Goal: Task Accomplishment & Management: Complete application form

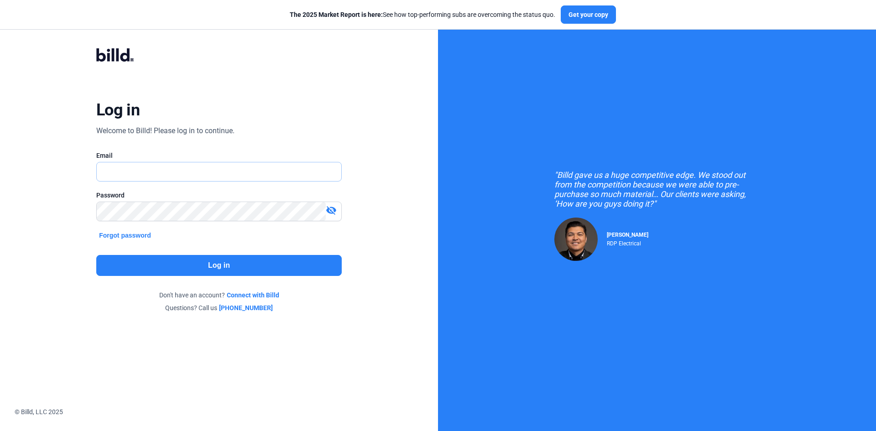
type input "[EMAIL_ADDRESS][DOMAIN_NAME]"
click at [231, 269] on button "Log in" at bounding box center [218, 265] width 245 height 21
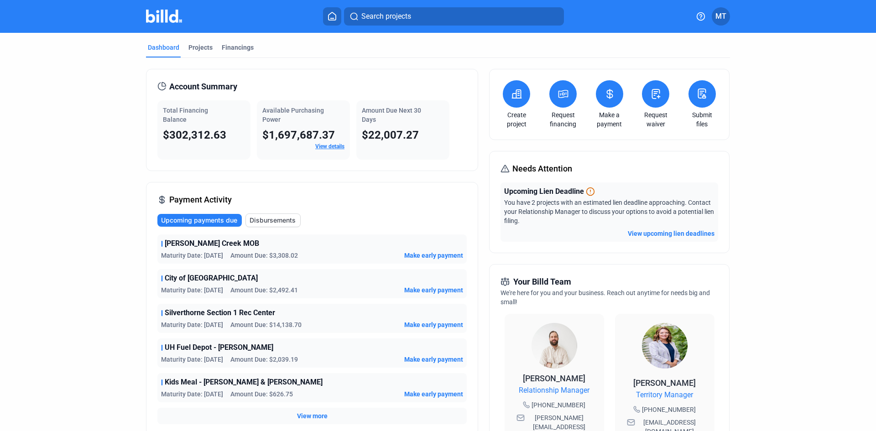
click at [689, 231] on button "View upcoming lien deadlines" at bounding box center [671, 233] width 87 height 9
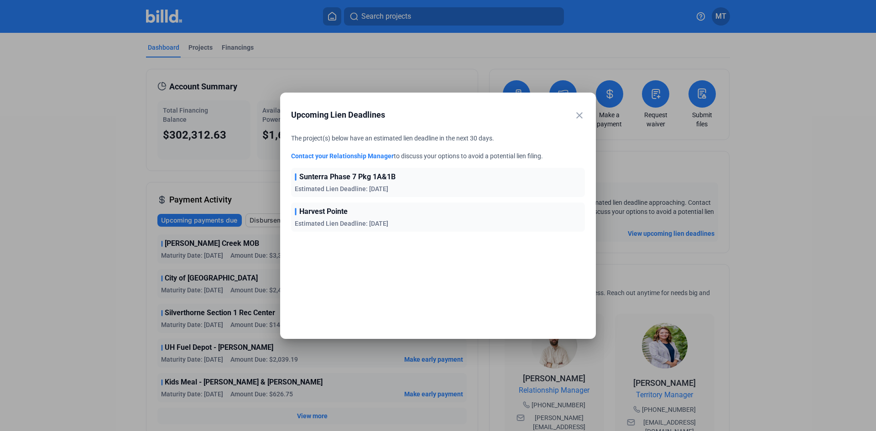
click at [372, 181] on span "Sunterra Phase 7 Pkg 1A&1B" at bounding box center [347, 177] width 96 height 11
click at [578, 111] on mat-icon "close" at bounding box center [579, 115] width 11 height 11
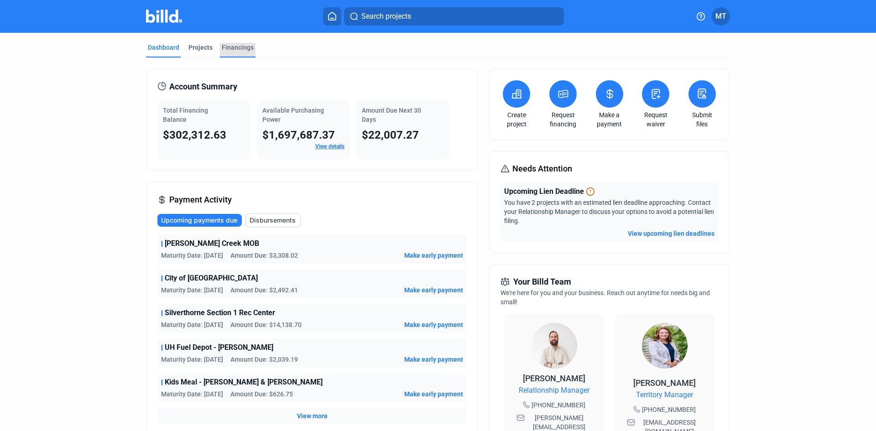
click at [234, 46] on div "Financings" at bounding box center [238, 47] width 32 height 9
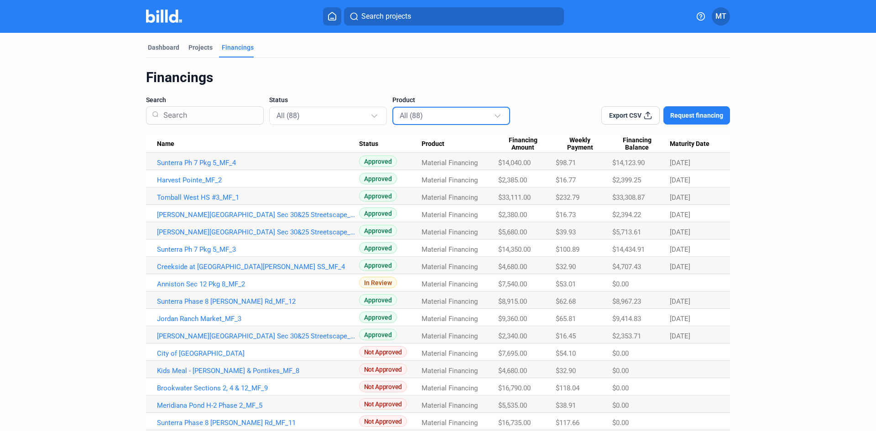
click at [442, 121] on div "All (88)" at bounding box center [447, 115] width 94 height 12
click at [362, 115] on div at bounding box center [438, 215] width 876 height 431
click at [374, 115] on div at bounding box center [374, 115] width 6 height 6
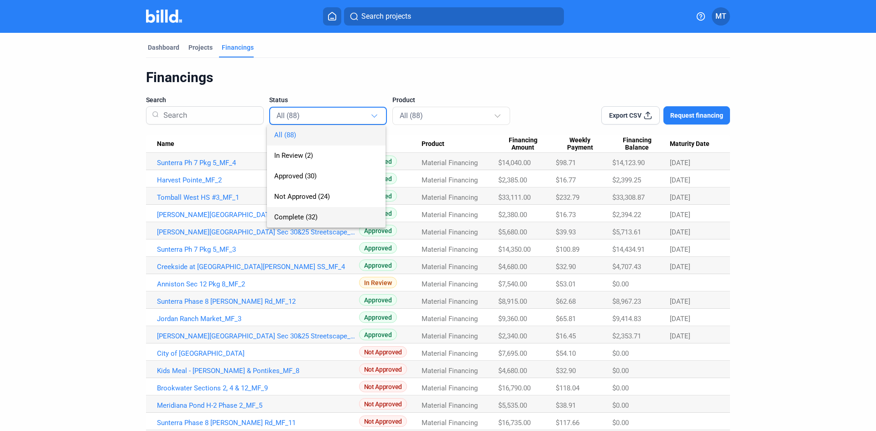
click at [308, 209] on span "Complete (32)" at bounding box center [326, 217] width 104 height 21
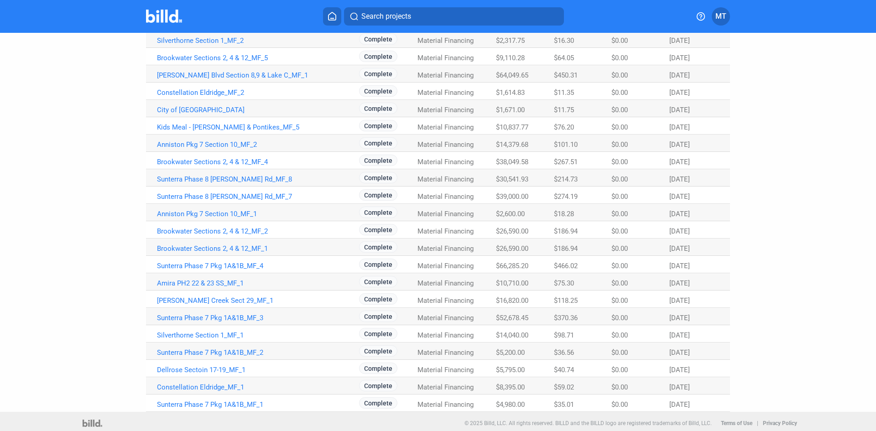
scroll to position [299, 0]
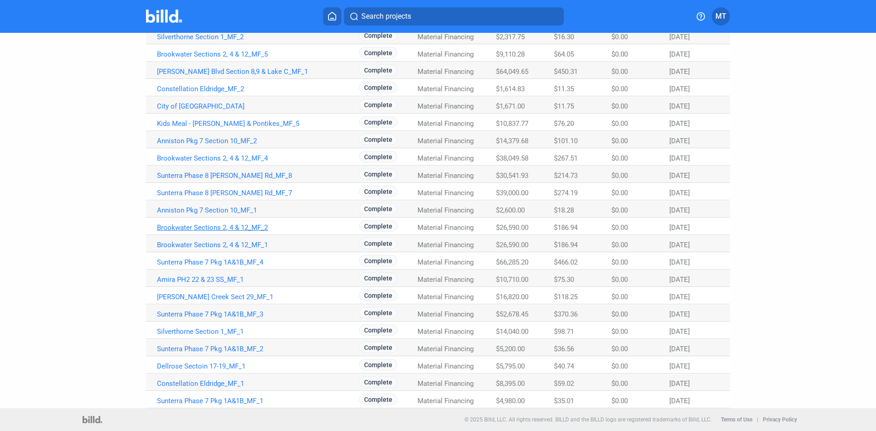
click at [238, 228] on link "Brookwater Sections 2, 4 & 12_MF_2" at bounding box center [258, 228] width 202 height 8
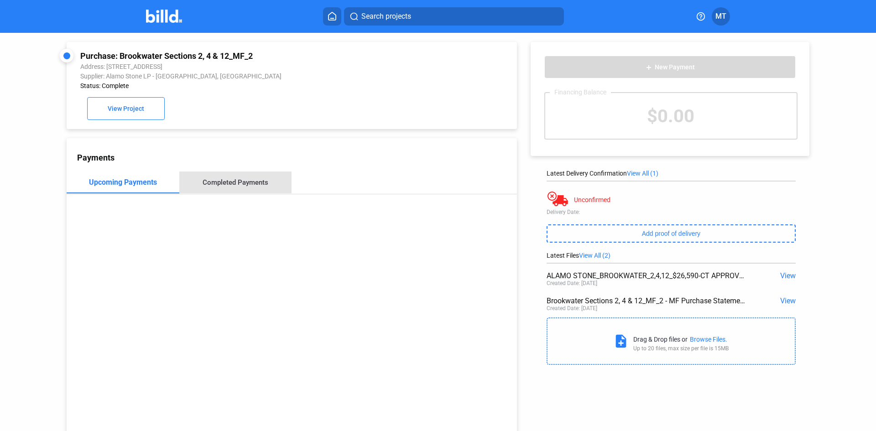
click at [261, 185] on div "Completed Payments" at bounding box center [236, 182] width 66 height 8
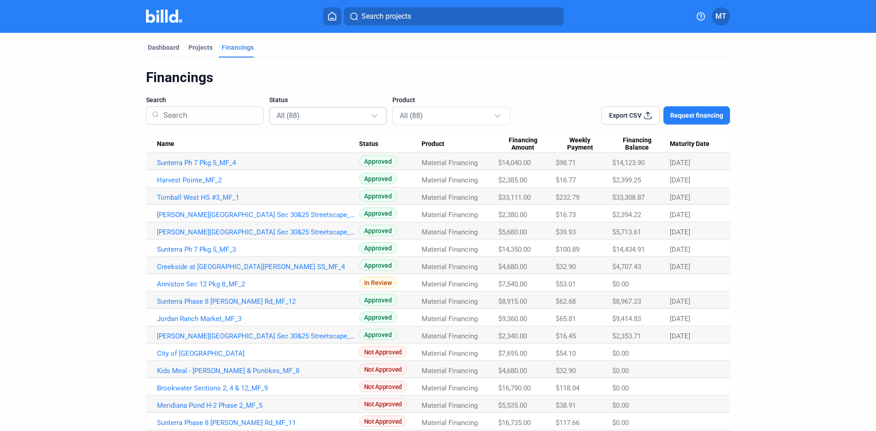
click at [372, 114] on div at bounding box center [374, 115] width 6 height 6
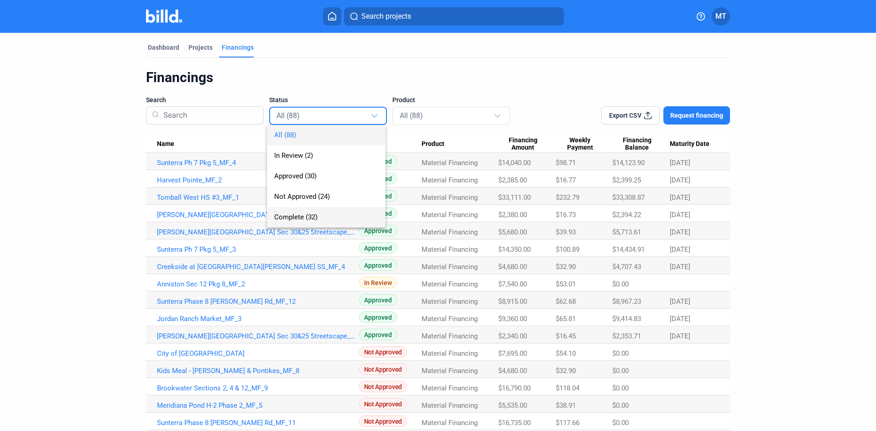
click at [331, 222] on span "Complete (32)" at bounding box center [326, 217] width 104 height 21
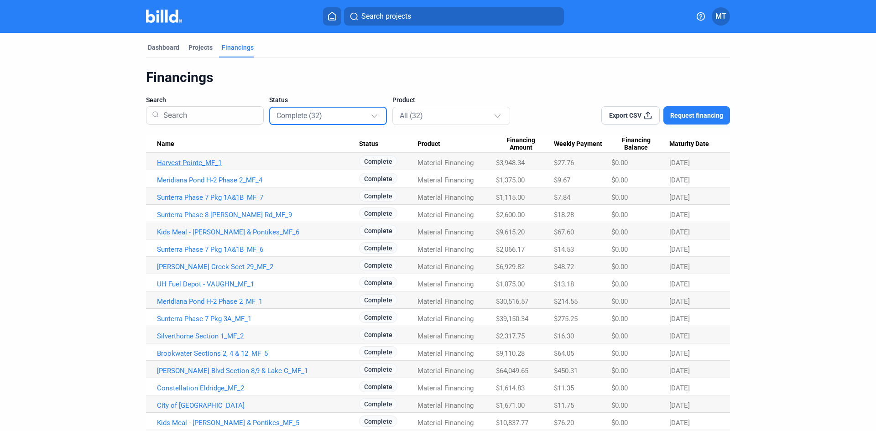
click at [206, 166] on link "Harvest Pointe_MF_1" at bounding box center [258, 163] width 202 height 8
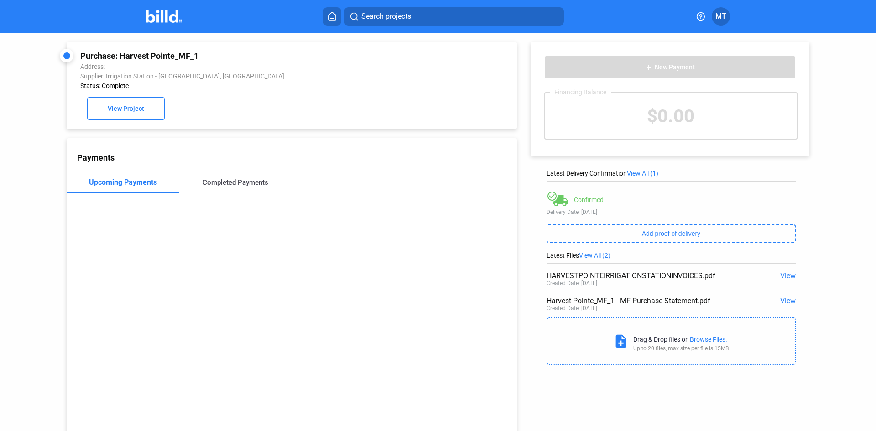
click at [218, 182] on div "Completed Payments" at bounding box center [236, 182] width 66 height 8
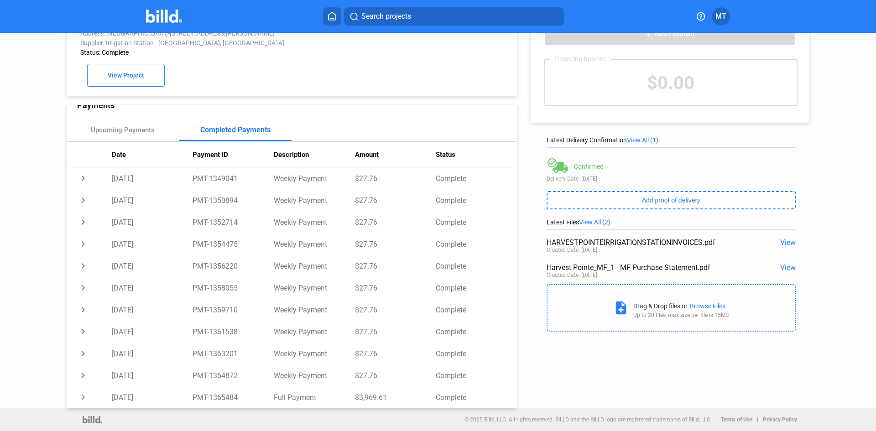
scroll to position [35, 0]
click at [130, 128] on div "Upcoming Payments" at bounding box center [123, 130] width 64 height 8
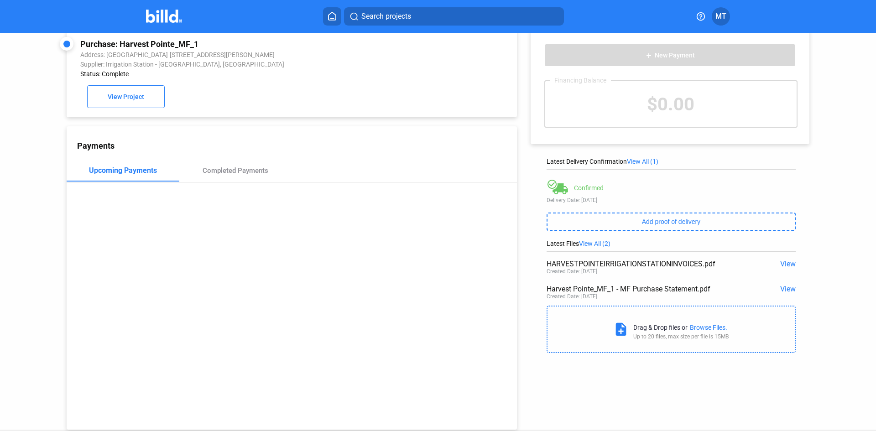
scroll to position [0, 0]
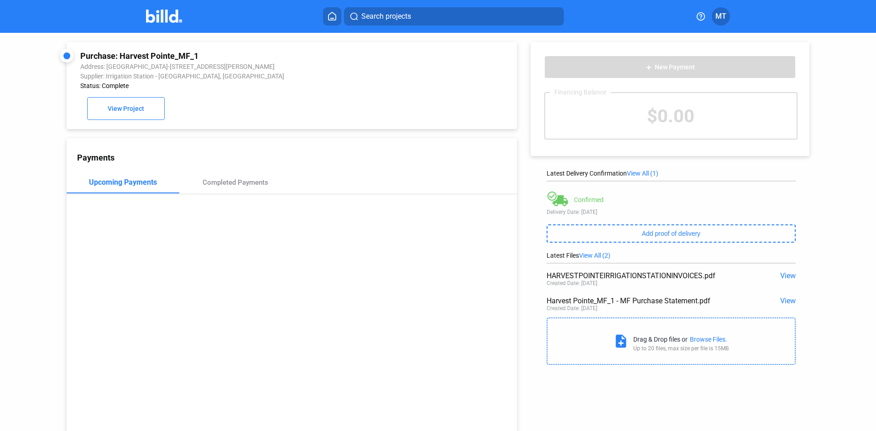
click at [165, 16] on img at bounding box center [164, 16] width 36 height 13
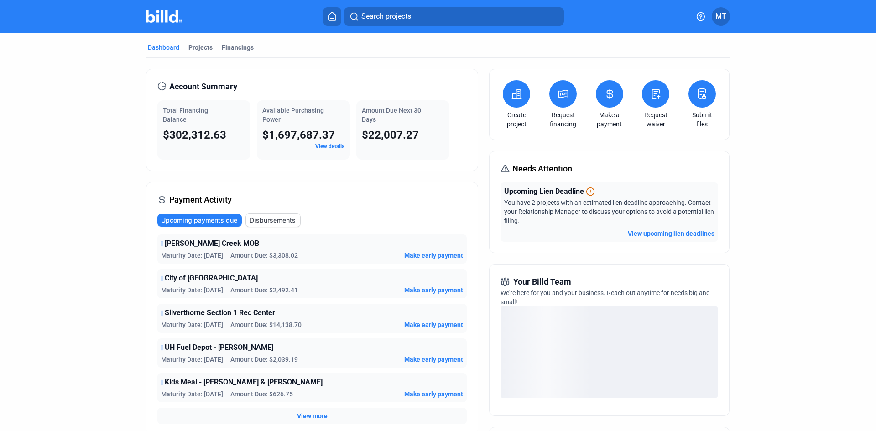
click at [516, 100] on button at bounding box center [516, 93] width 27 height 27
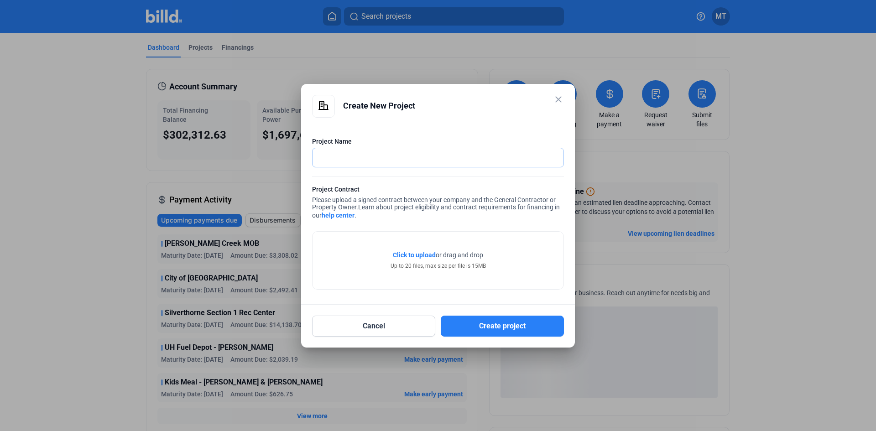
click at [420, 161] on input "text" at bounding box center [432, 157] width 241 height 19
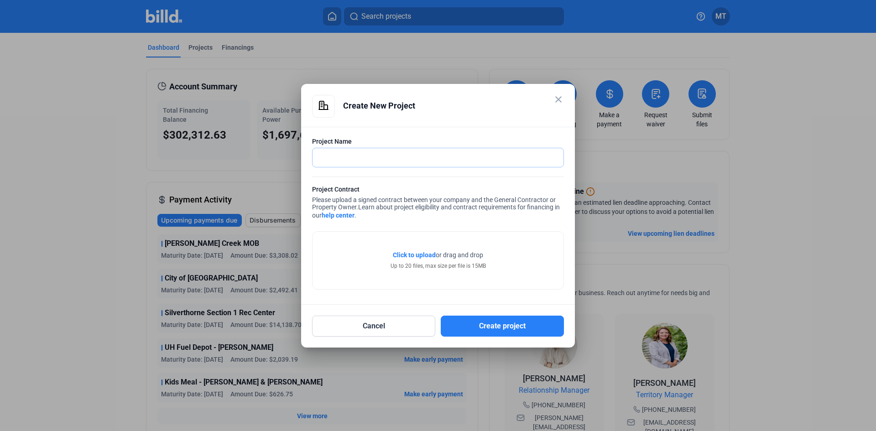
click at [442, 161] on input "text" at bounding box center [437, 157] width 251 height 19
type input "Grange Section 1"
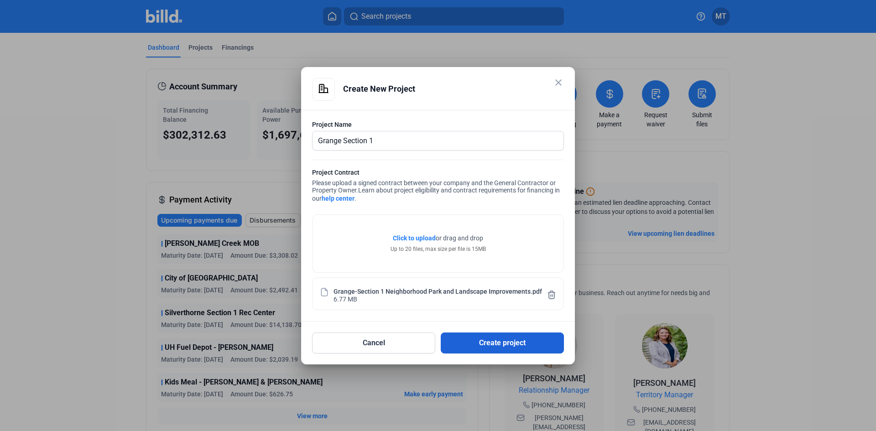
click at [519, 345] on button "Create project" at bounding box center [502, 343] width 123 height 21
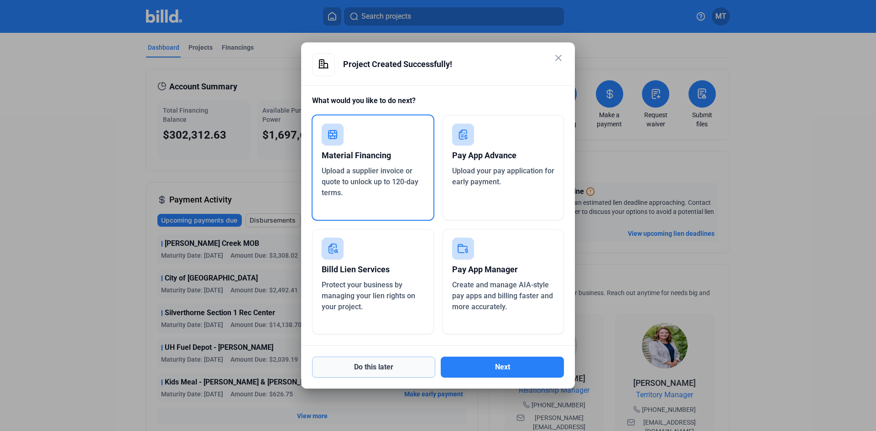
click at [389, 366] on button "Do this later" at bounding box center [373, 367] width 123 height 21
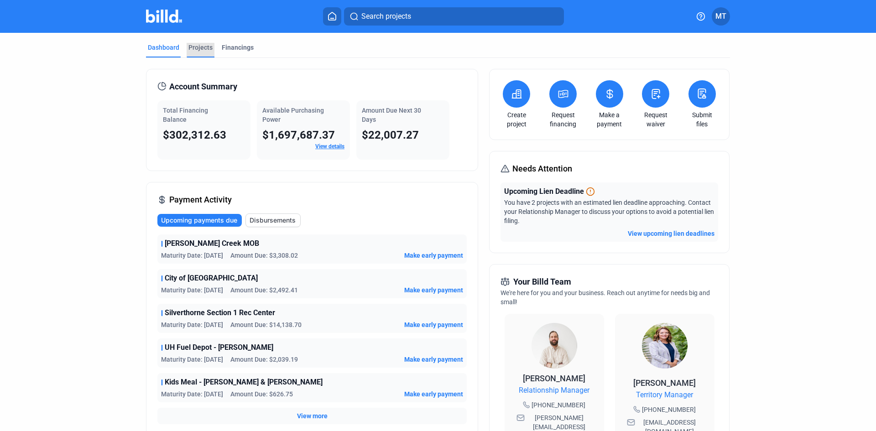
click at [194, 51] on div "Projects" at bounding box center [200, 47] width 24 height 9
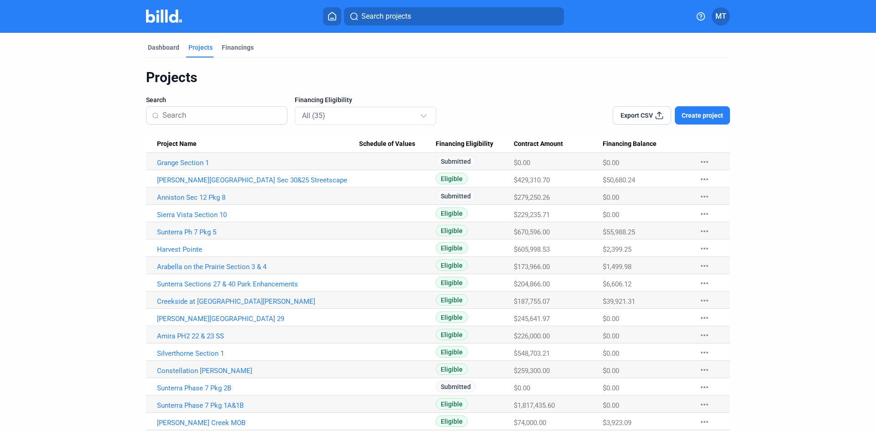
click at [719, 110] on button "Create project" at bounding box center [702, 115] width 55 height 18
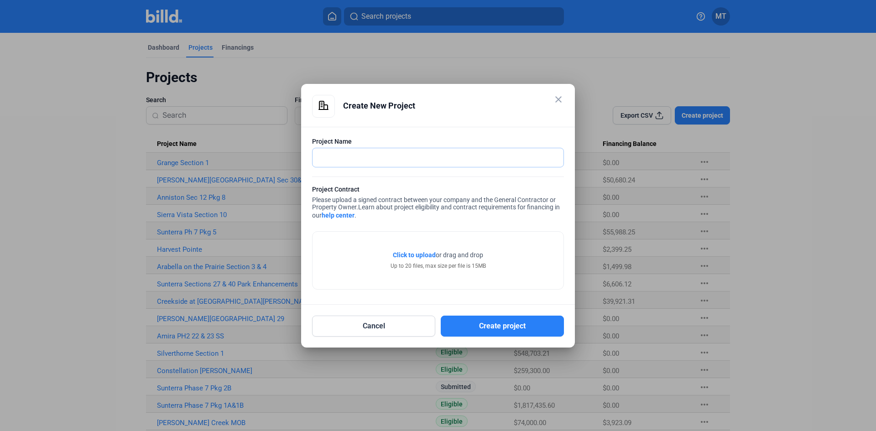
click at [367, 162] on input "text" at bounding box center [432, 157] width 241 height 19
type input "Grand Prairie Phase 2"
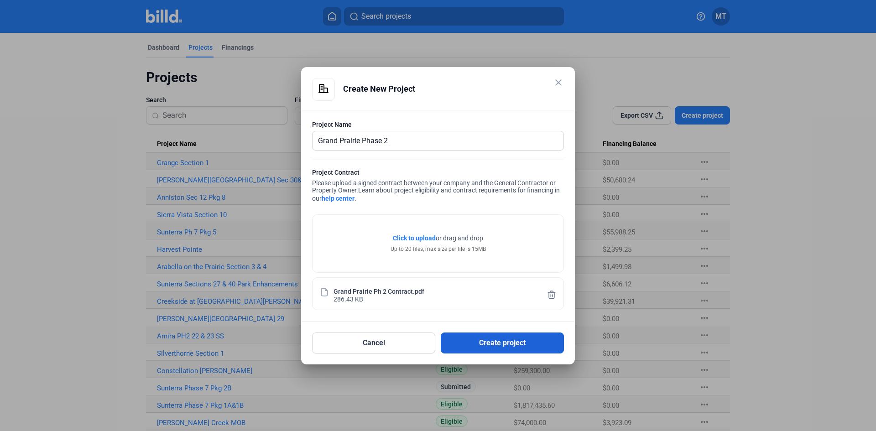
click at [472, 339] on button "Create project" at bounding box center [502, 343] width 123 height 21
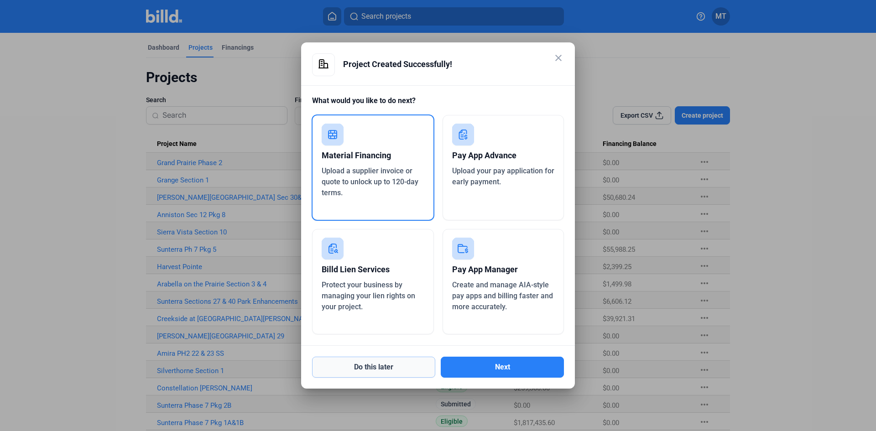
click at [395, 368] on button "Do this later" at bounding box center [373, 367] width 123 height 21
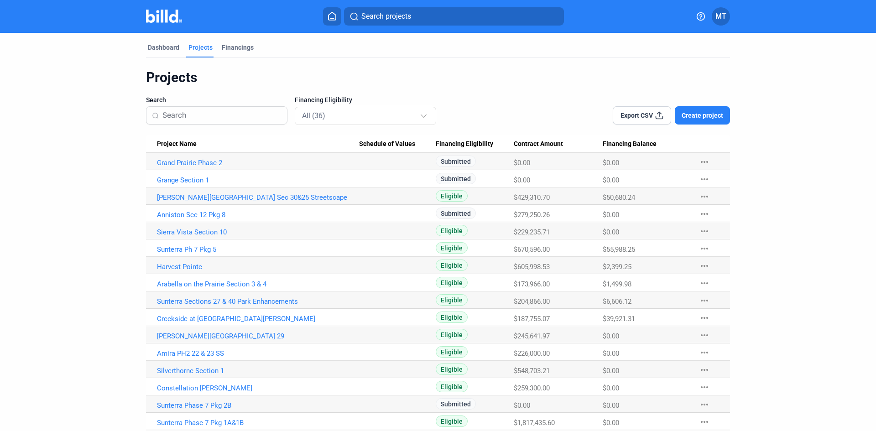
click at [689, 113] on span "Create project" at bounding box center [702, 115] width 42 height 9
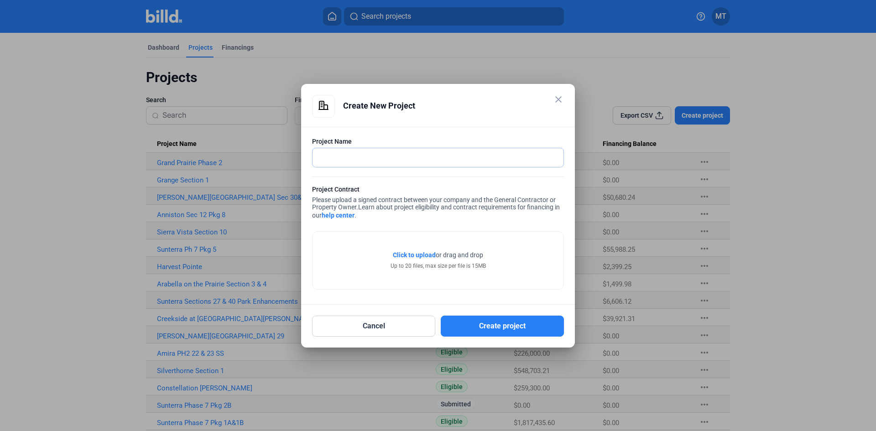
click at [382, 159] on input "text" at bounding box center [432, 157] width 241 height 19
type input "k"
type input "[GEOGRAPHIC_DATA]"
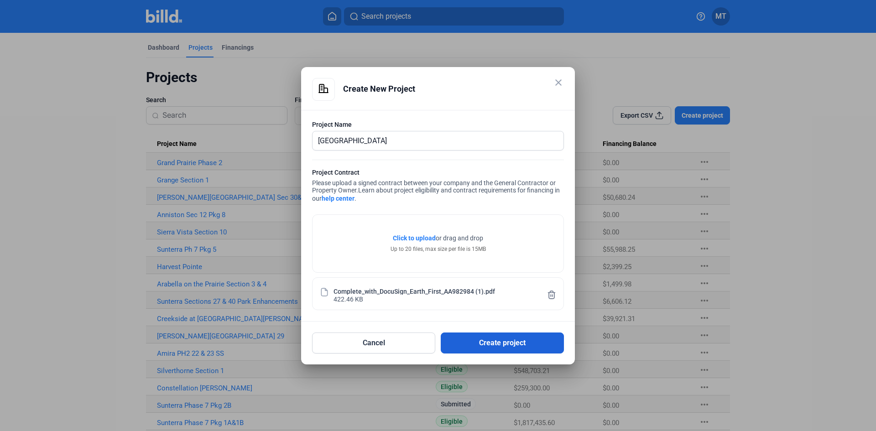
click at [485, 338] on button "Create project" at bounding box center [502, 343] width 123 height 21
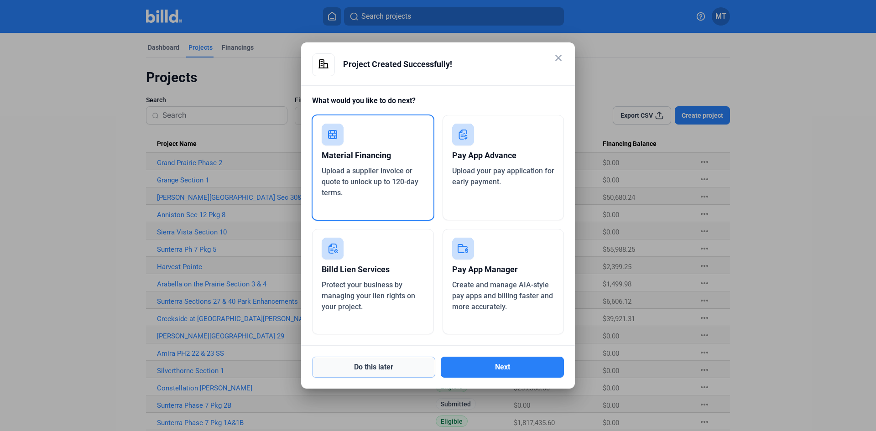
click at [372, 367] on button "Do this later" at bounding box center [373, 367] width 123 height 21
